Goal: Task Accomplishment & Management: Manage account settings

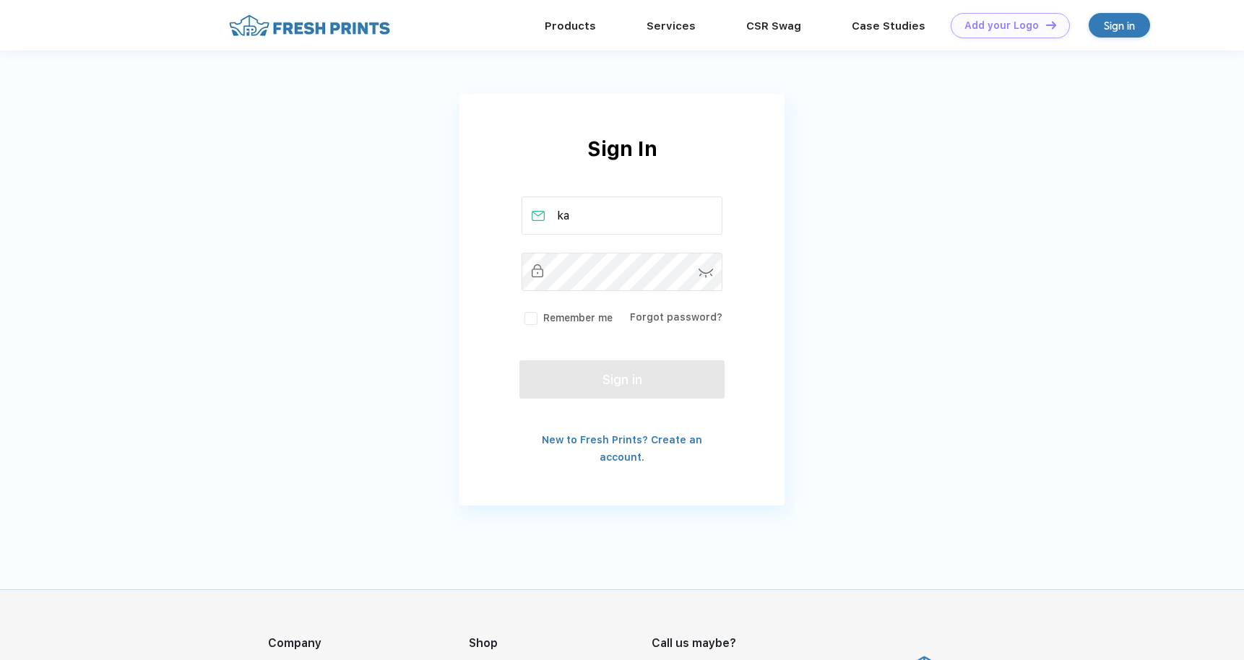
type input "k"
click at [639, 441] on link "New to Fresh Prints? Create an account." at bounding box center [622, 448] width 160 height 29
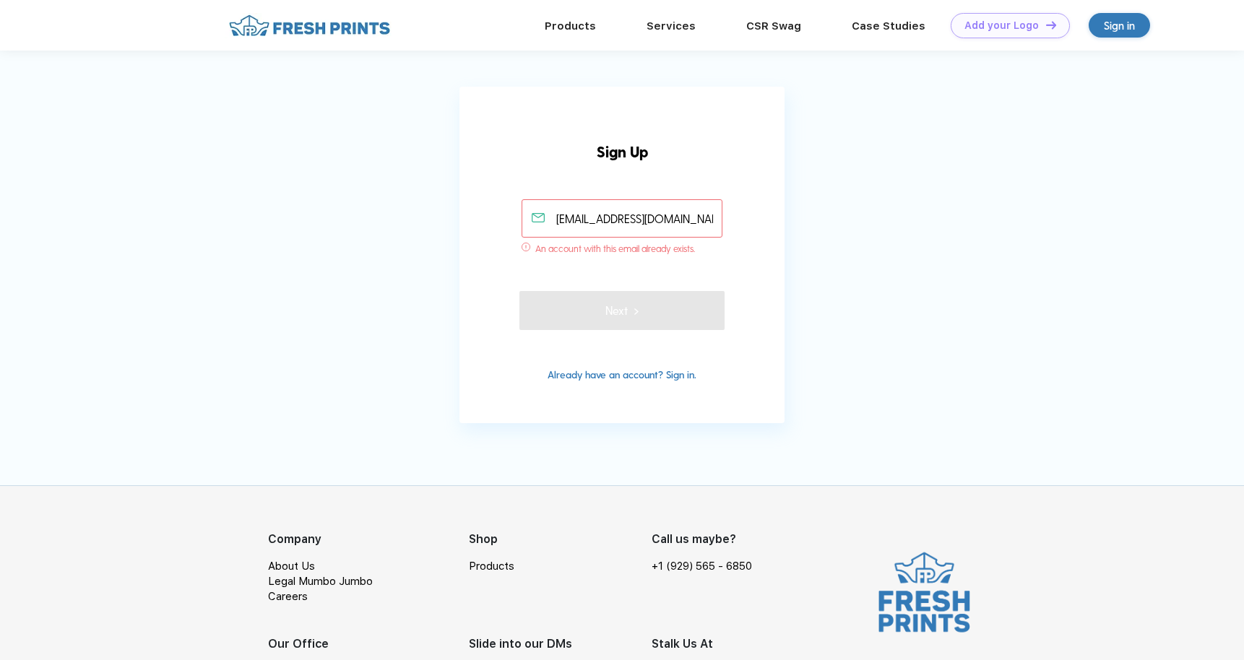
type input "[EMAIL_ADDRESS][DOMAIN_NAME]"
click at [577, 378] on link "Already have an account? Sign in." at bounding box center [622, 375] width 149 height 12
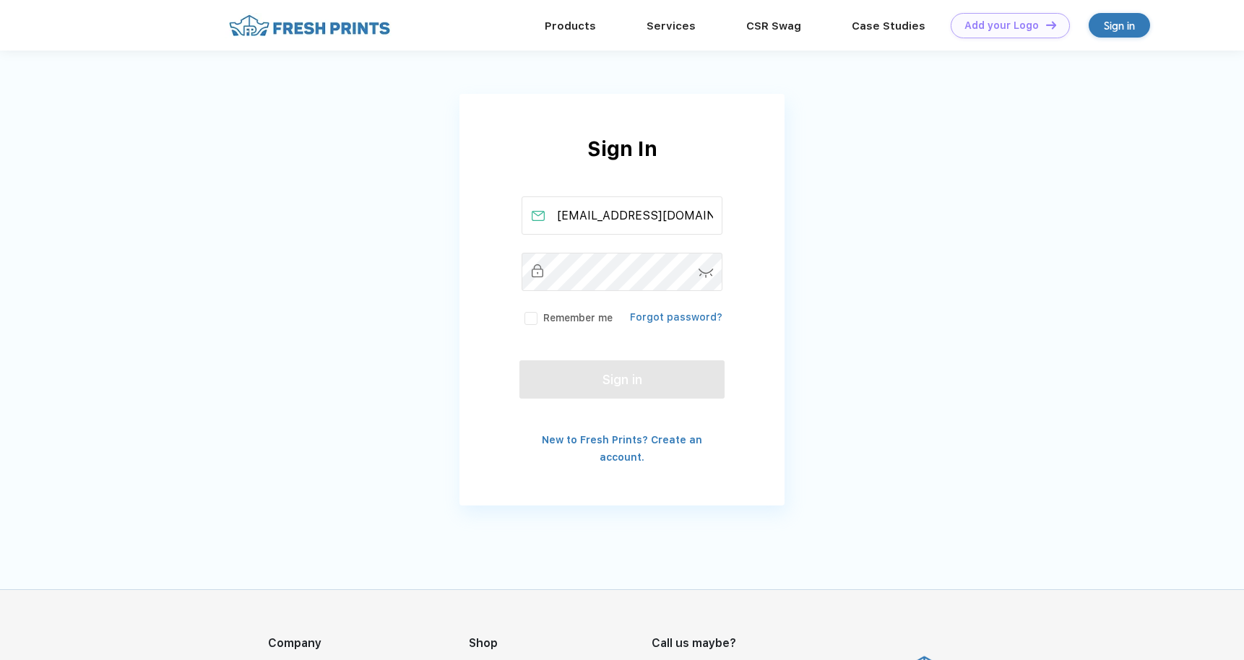
click at [651, 320] on link "Forgot password?" at bounding box center [676, 317] width 92 height 12
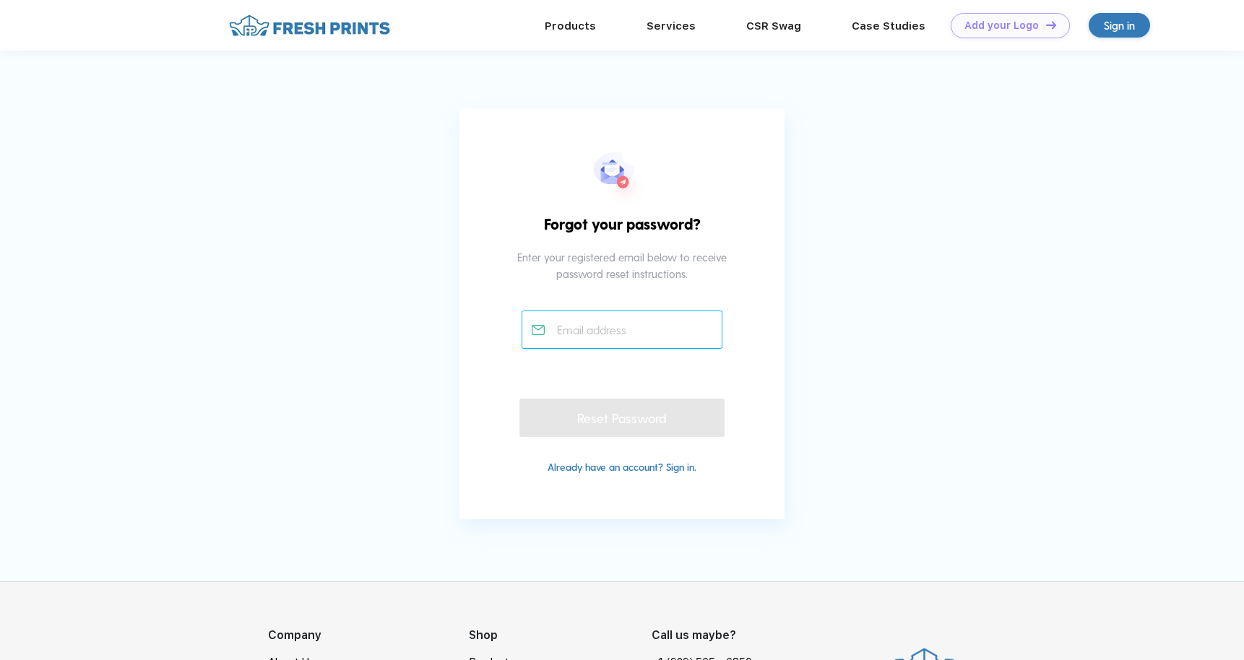
click at [626, 345] on input "text" at bounding box center [623, 330] width 202 height 38
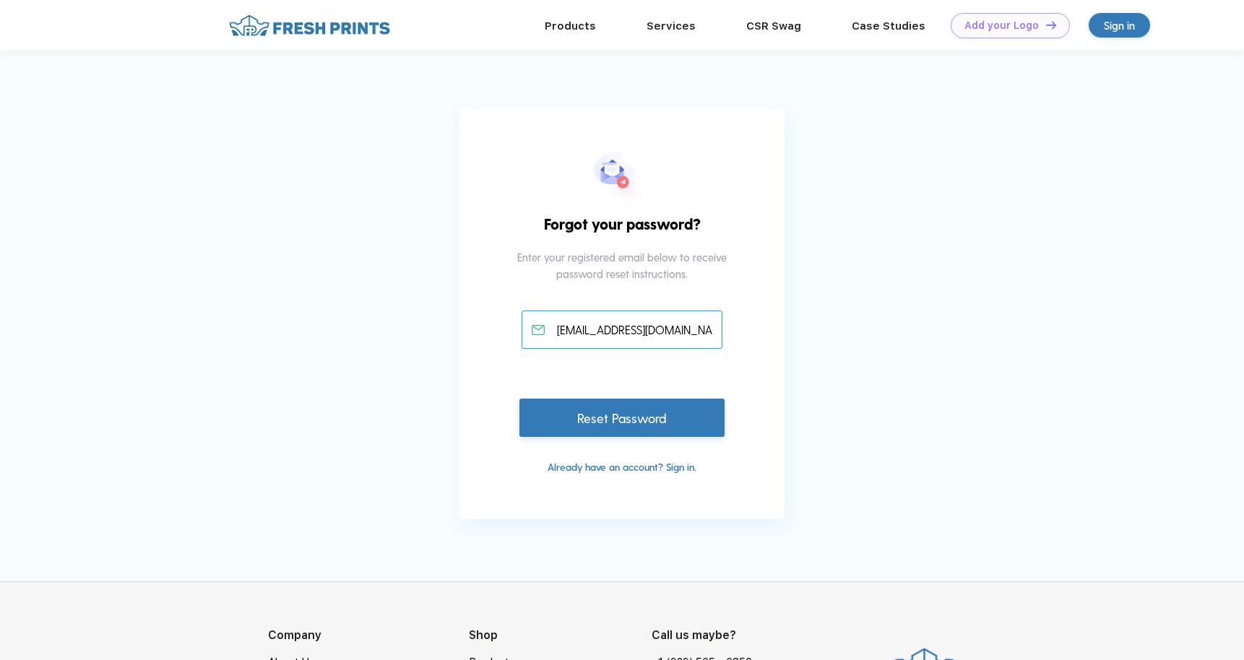
type input "kayliec@gridnetworks.io"
click at [639, 413] on div "Reset Password" at bounding box center [622, 415] width 205 height 38
